Goal: Task Accomplishment & Management: Complete application form

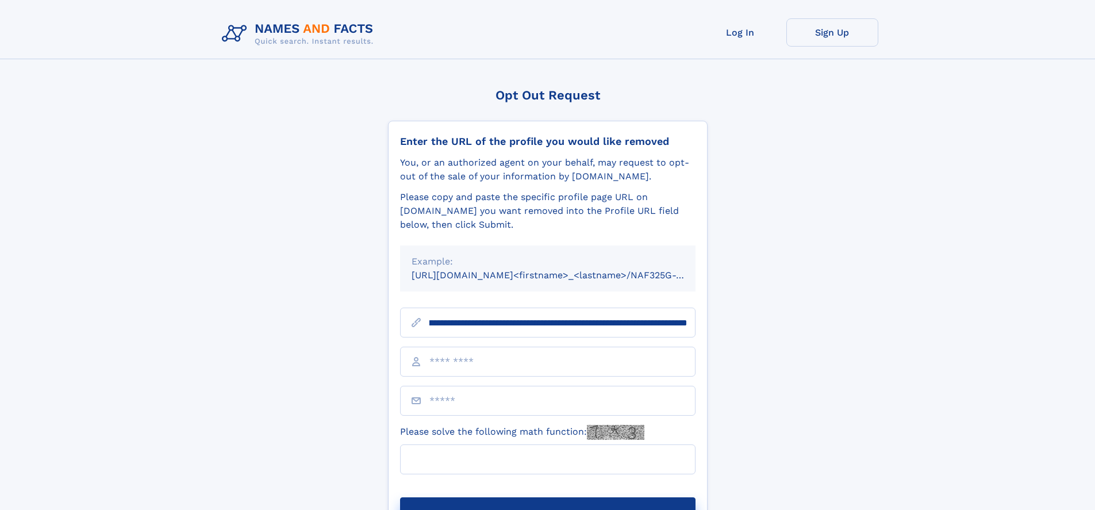
scroll to position [0, 145]
type input "**********"
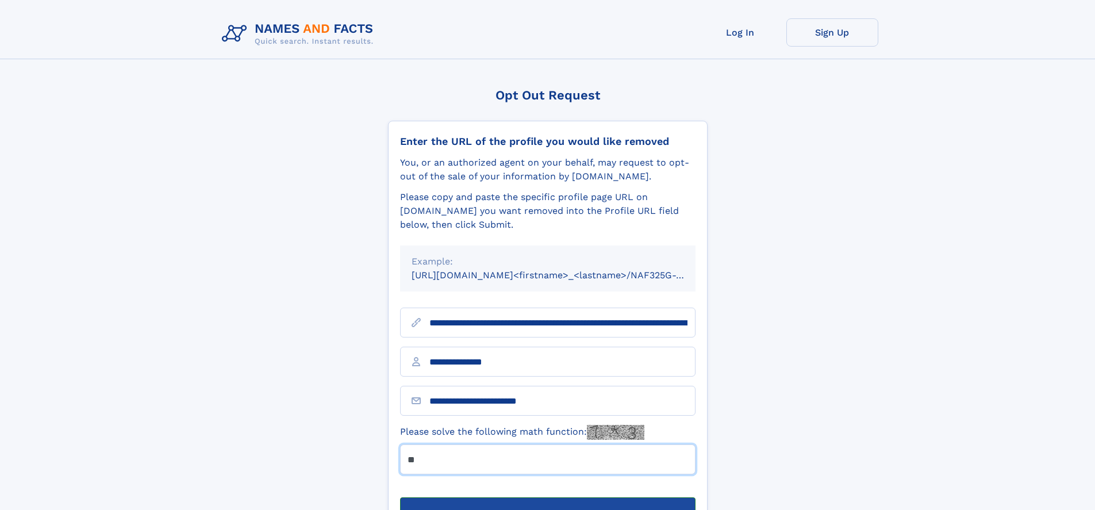
type input "**"
click at [547, 497] on button "Submit Opt Out Request" at bounding box center [547, 515] width 295 height 37
